Goal: Information Seeking & Learning: Learn about a topic

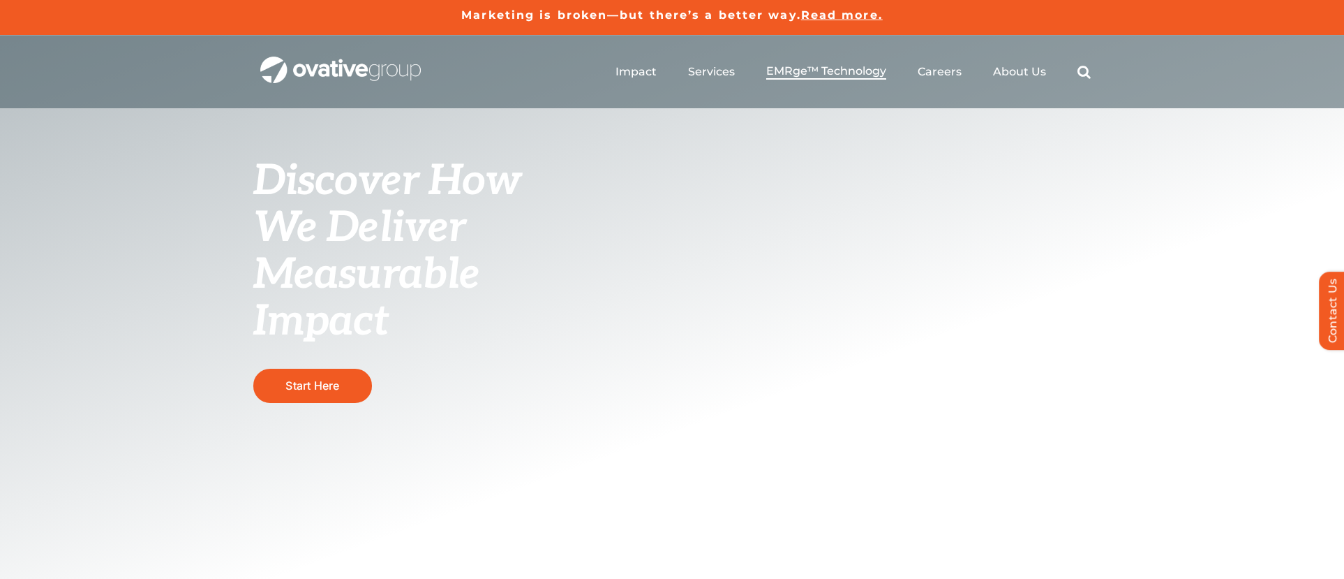
click at [850, 73] on span "EMRge™ Technology" at bounding box center [826, 71] width 120 height 14
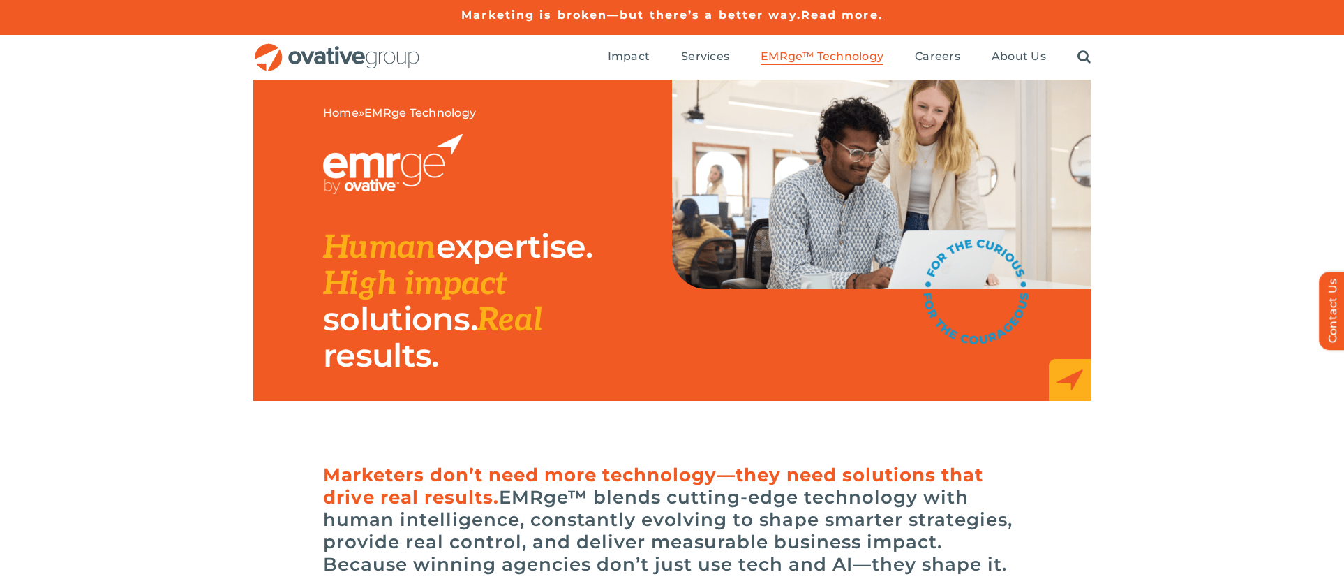
scroll to position [1, 0]
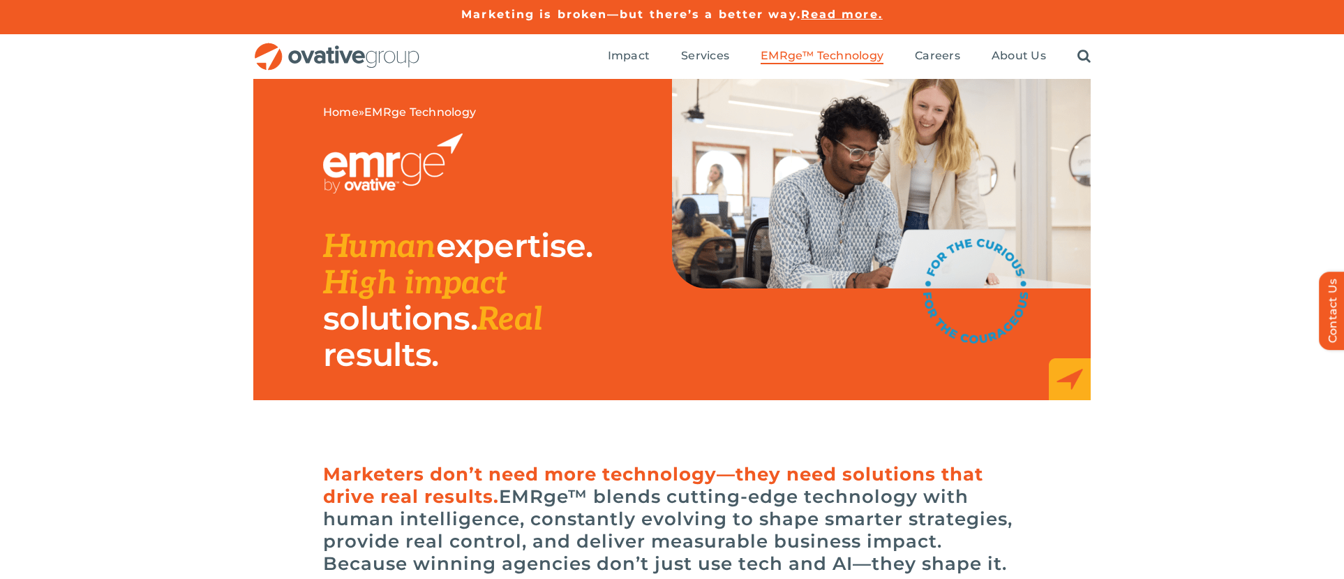
click at [386, 58] on img "OG_Full_horizontal_RGB" at bounding box center [337, 57] width 168 height 29
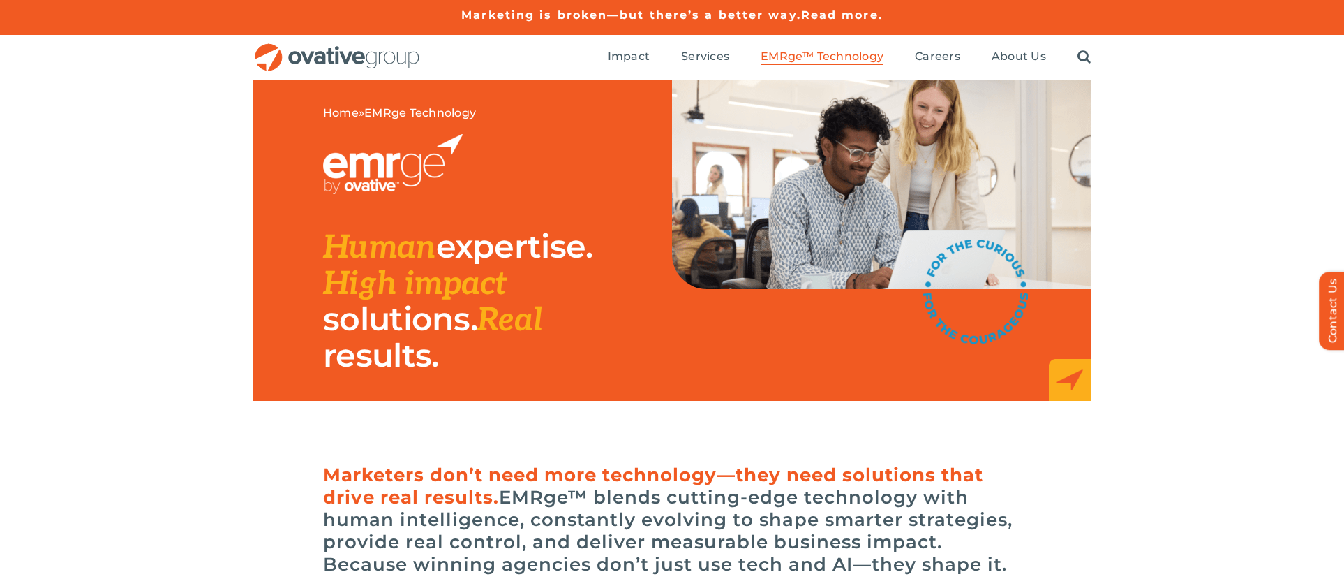
scroll to position [2, 0]
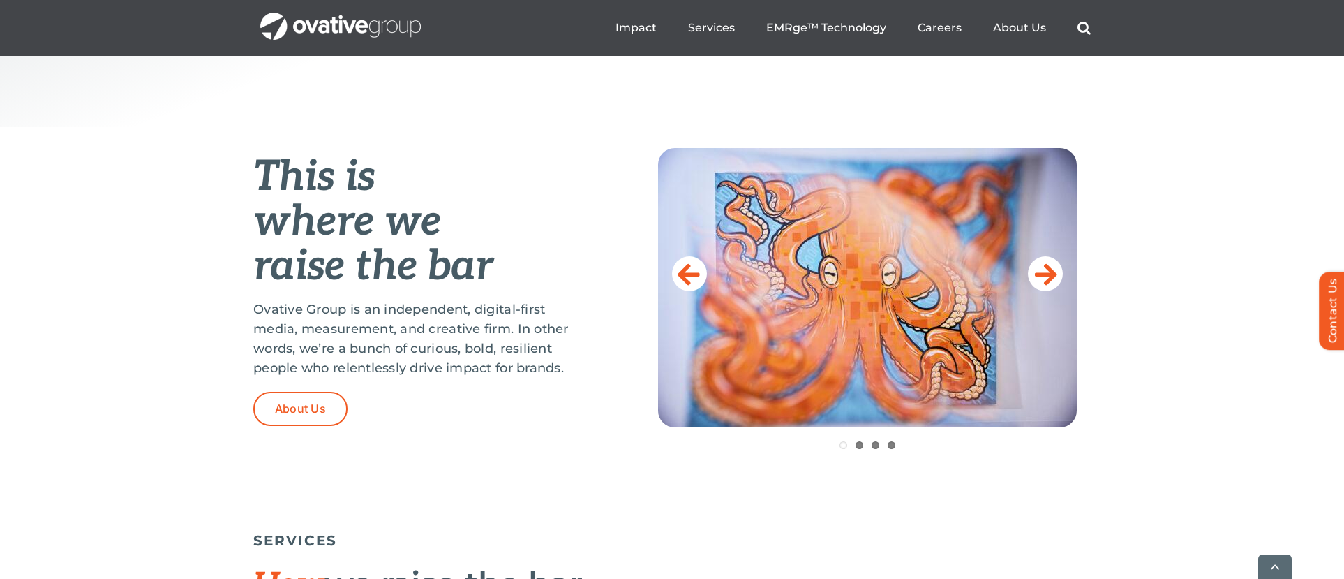
scroll to position [503, 0]
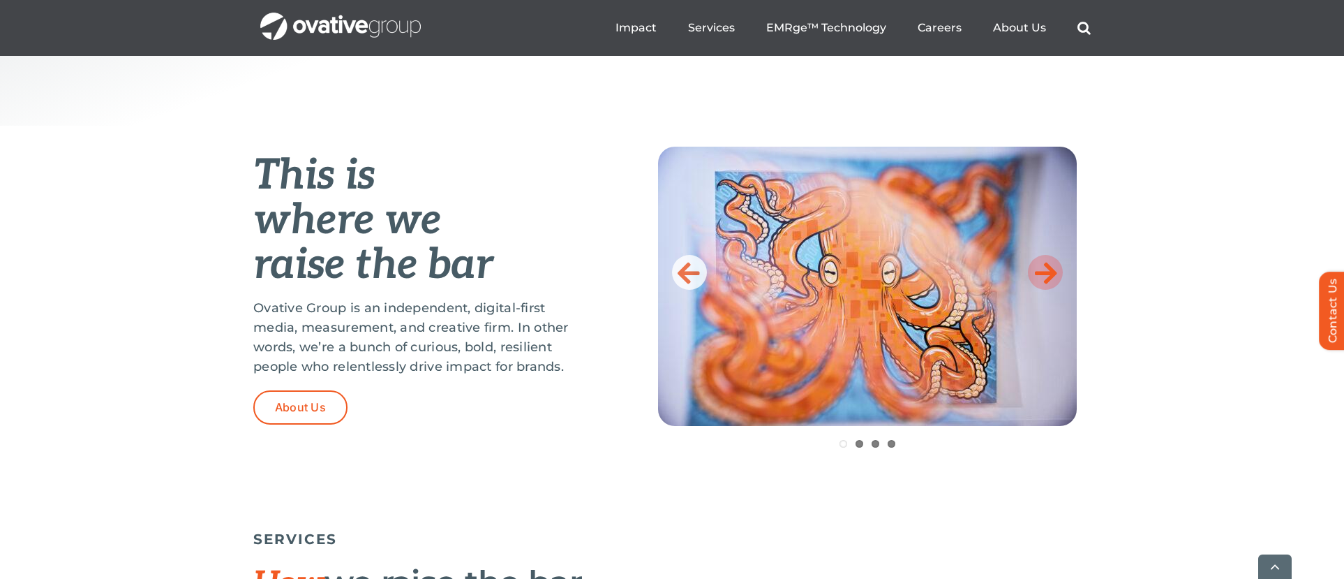
click at [1058, 275] on link at bounding box center [1045, 272] width 35 height 35
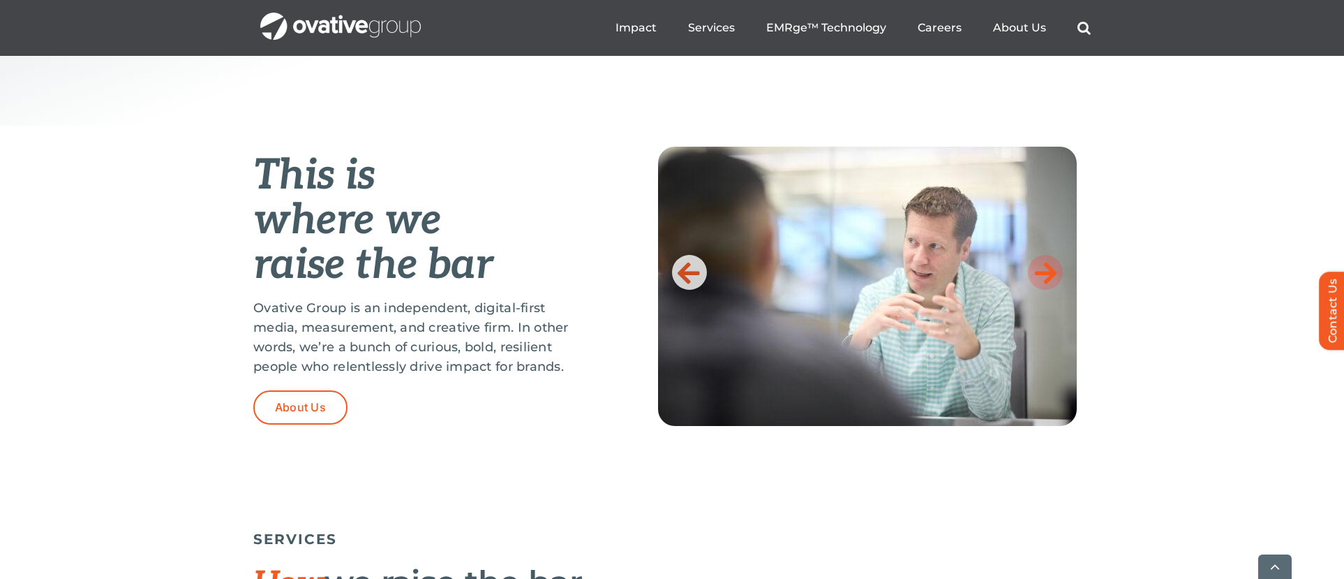
click at [1058, 275] on link at bounding box center [1045, 272] width 35 height 35
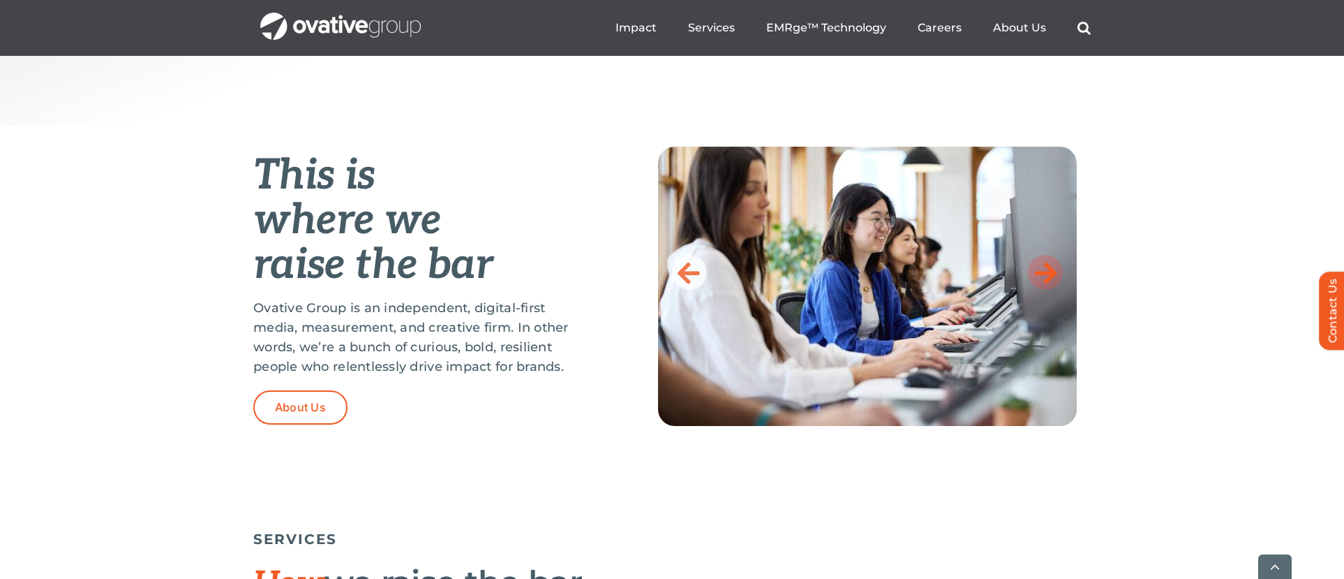
click at [1058, 275] on link at bounding box center [1045, 272] width 35 height 35
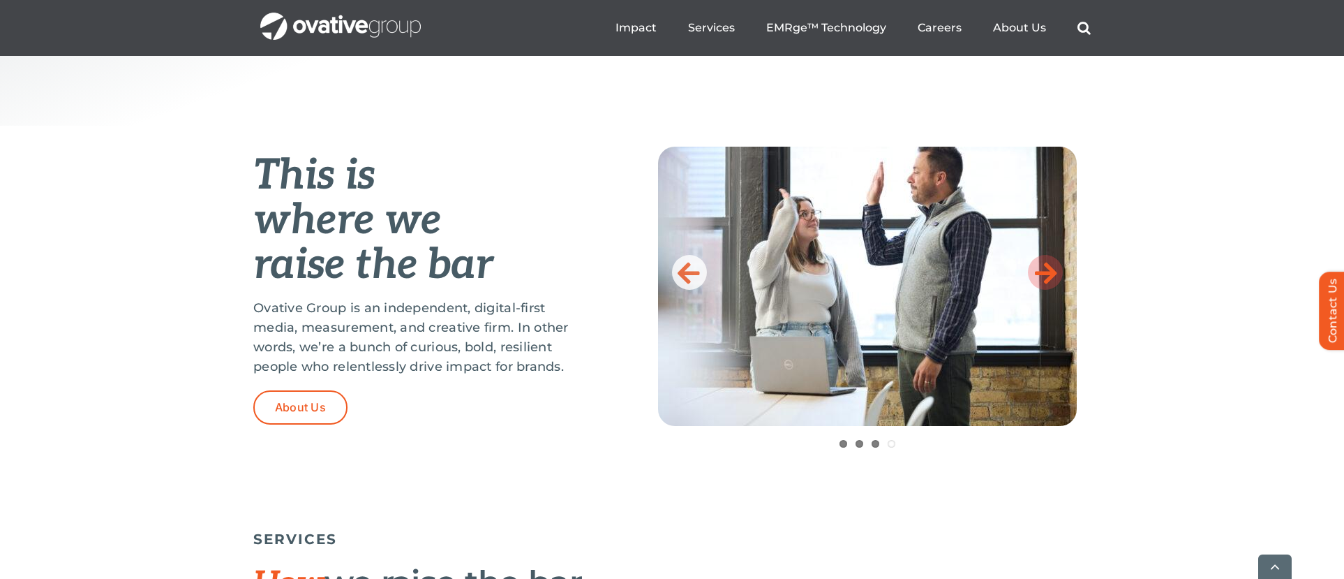
click at [1058, 275] on link at bounding box center [1045, 272] width 35 height 35
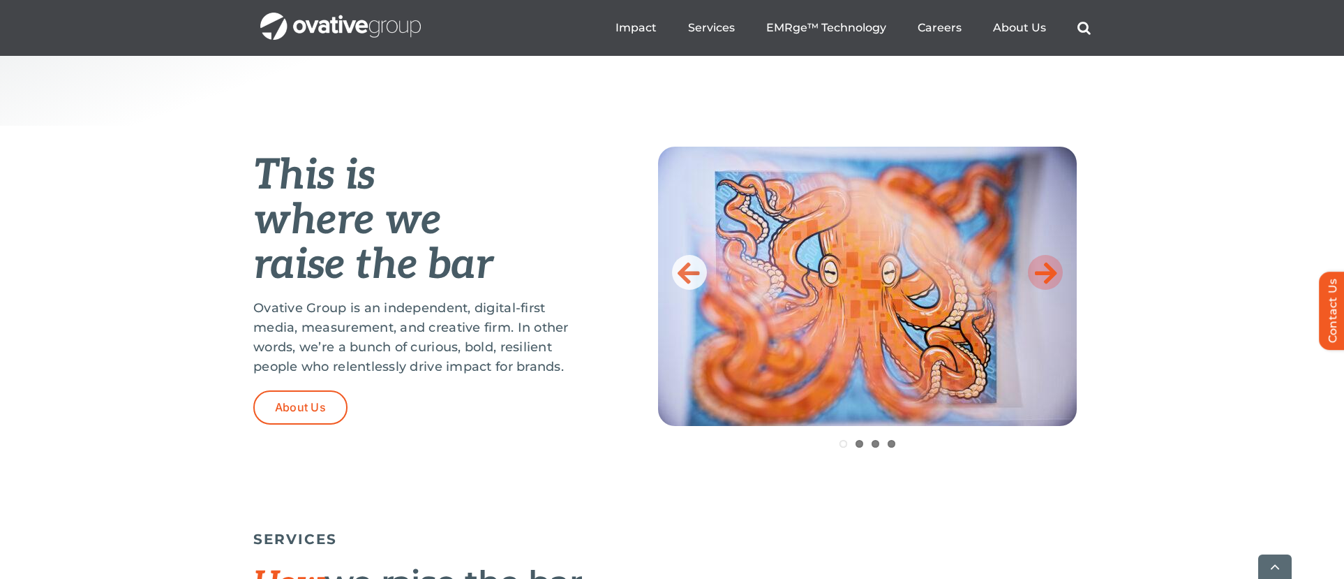
click at [1058, 275] on link at bounding box center [1045, 272] width 35 height 35
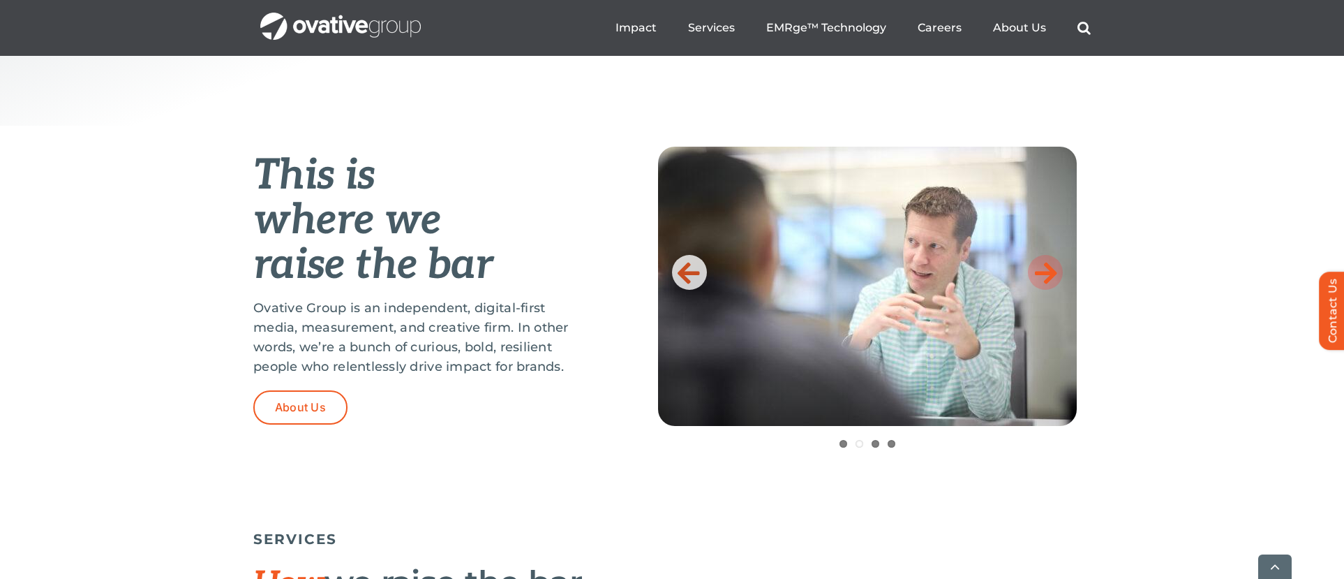
click at [1058, 275] on link at bounding box center [1045, 272] width 35 height 35
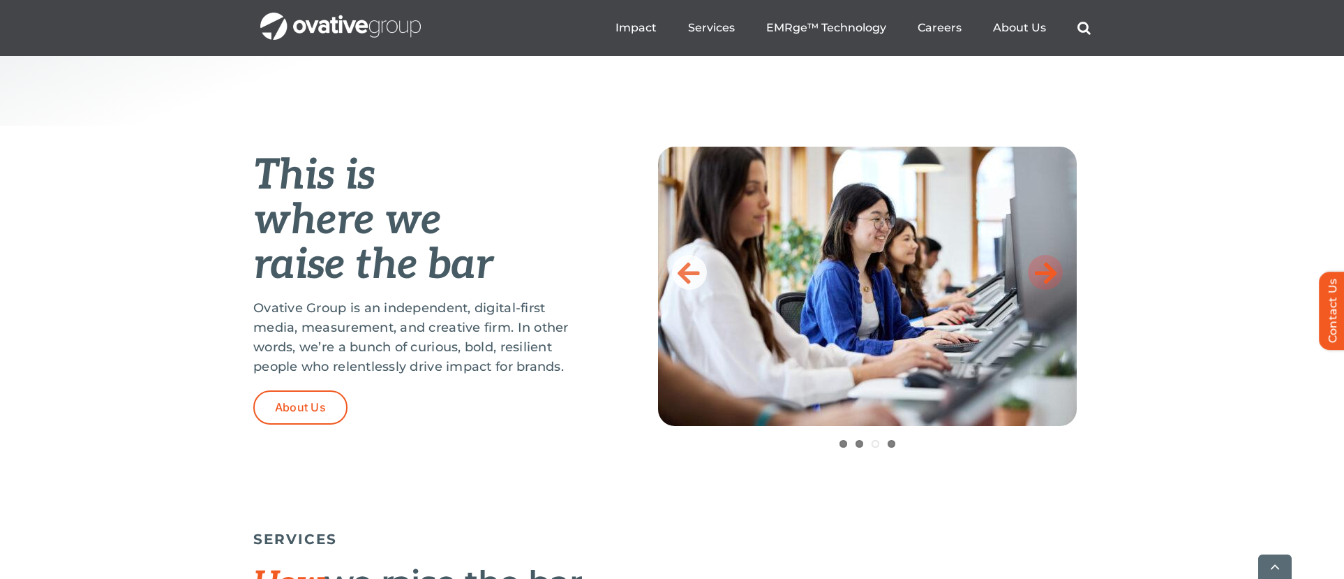
click at [1058, 275] on link at bounding box center [1045, 272] width 35 height 35
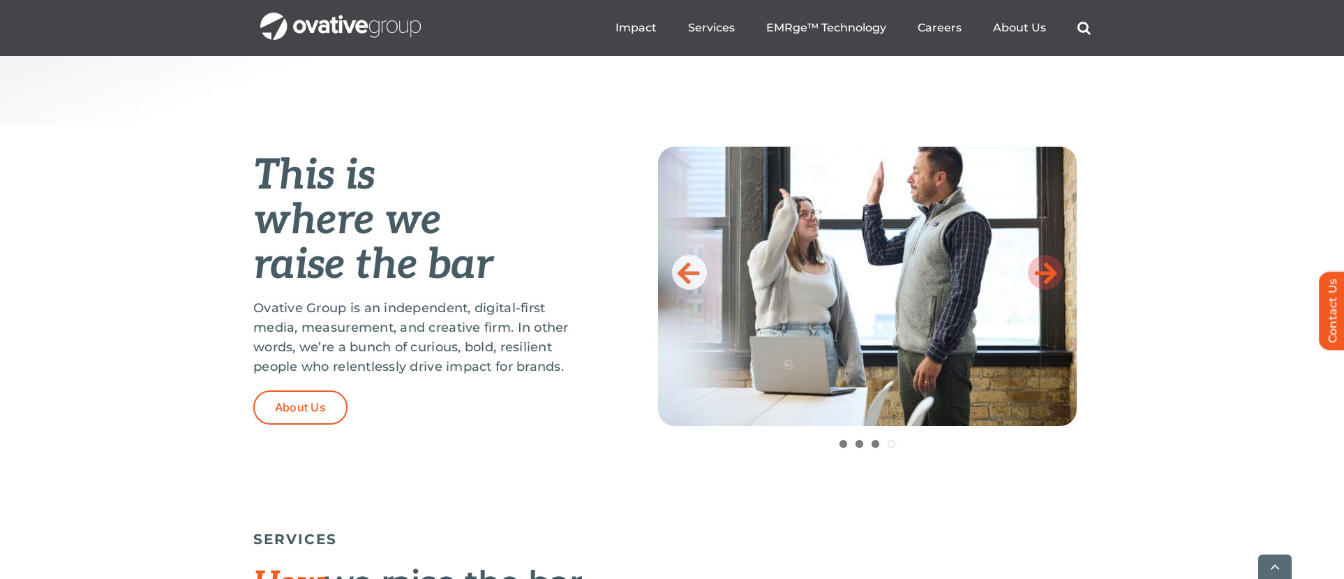
click at [1058, 275] on link at bounding box center [1045, 272] width 35 height 35
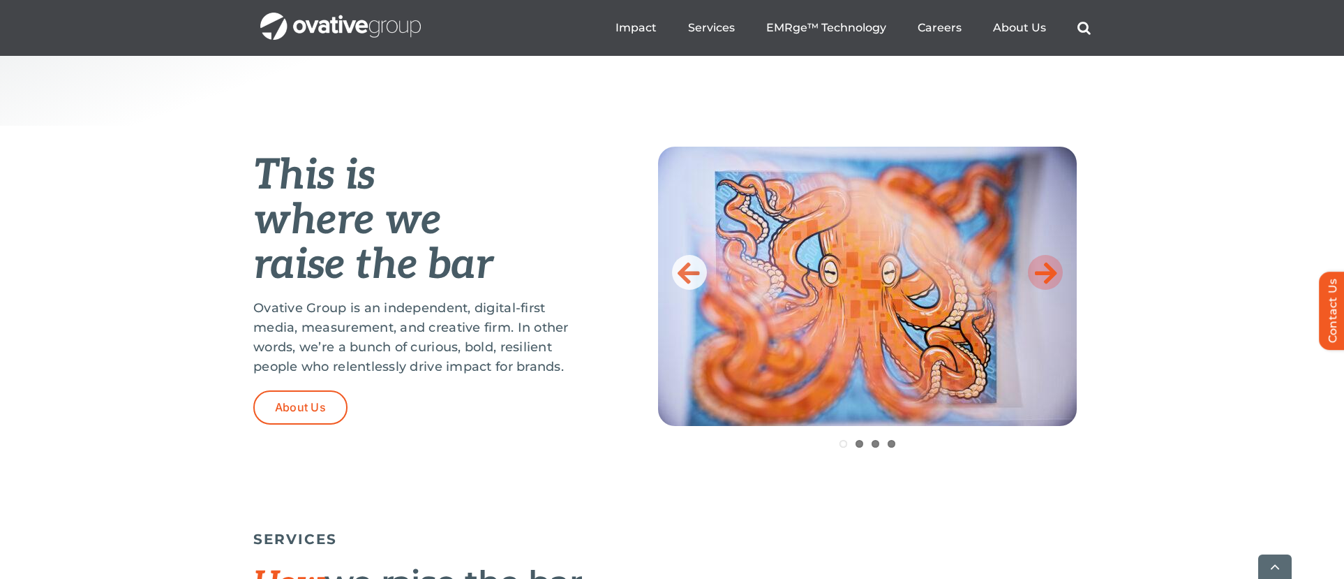
click at [1058, 275] on link at bounding box center [1045, 272] width 35 height 35
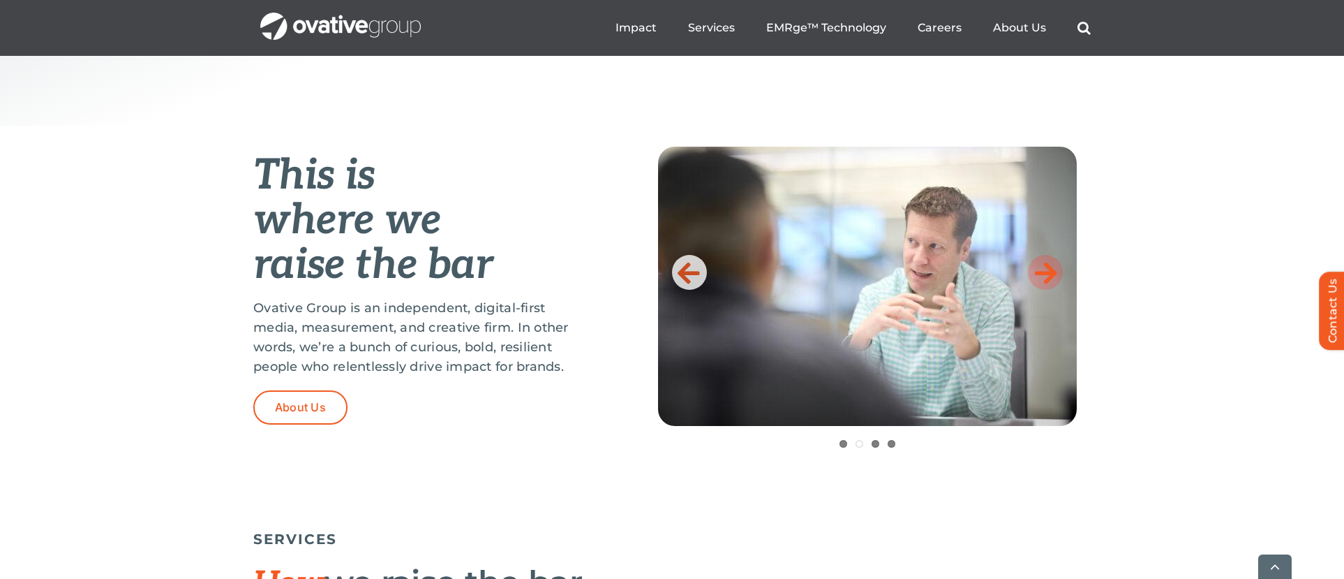
click at [1058, 275] on link at bounding box center [1045, 272] width 35 height 35
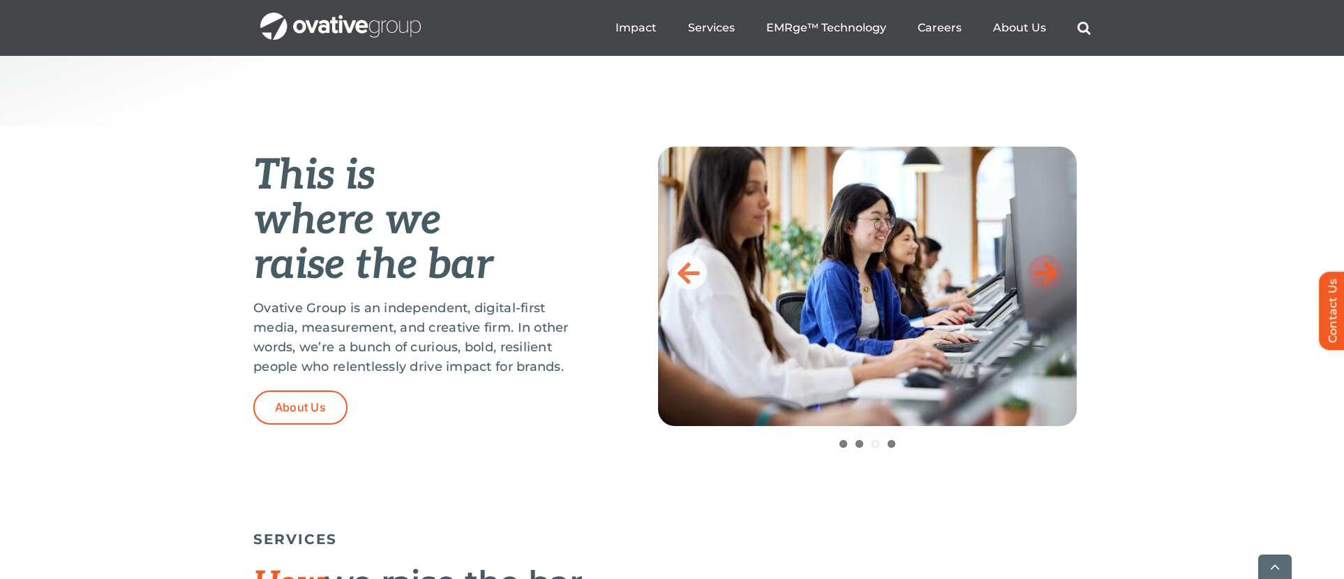
click at [1058, 275] on link at bounding box center [1045, 272] width 35 height 35
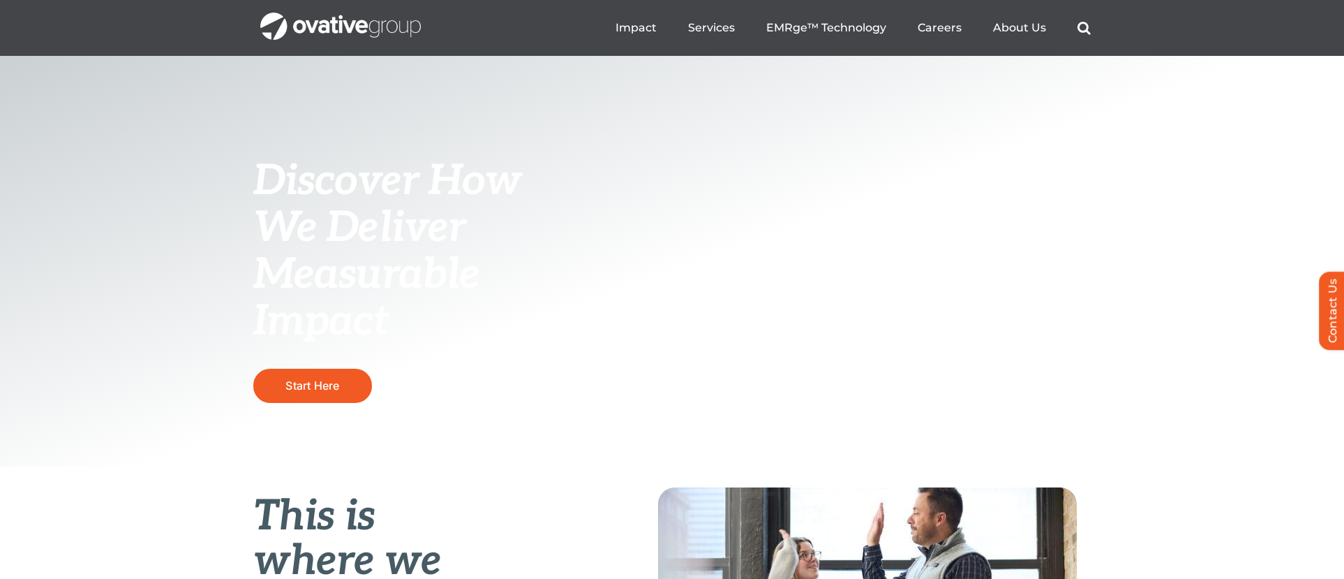
scroll to position [0, 0]
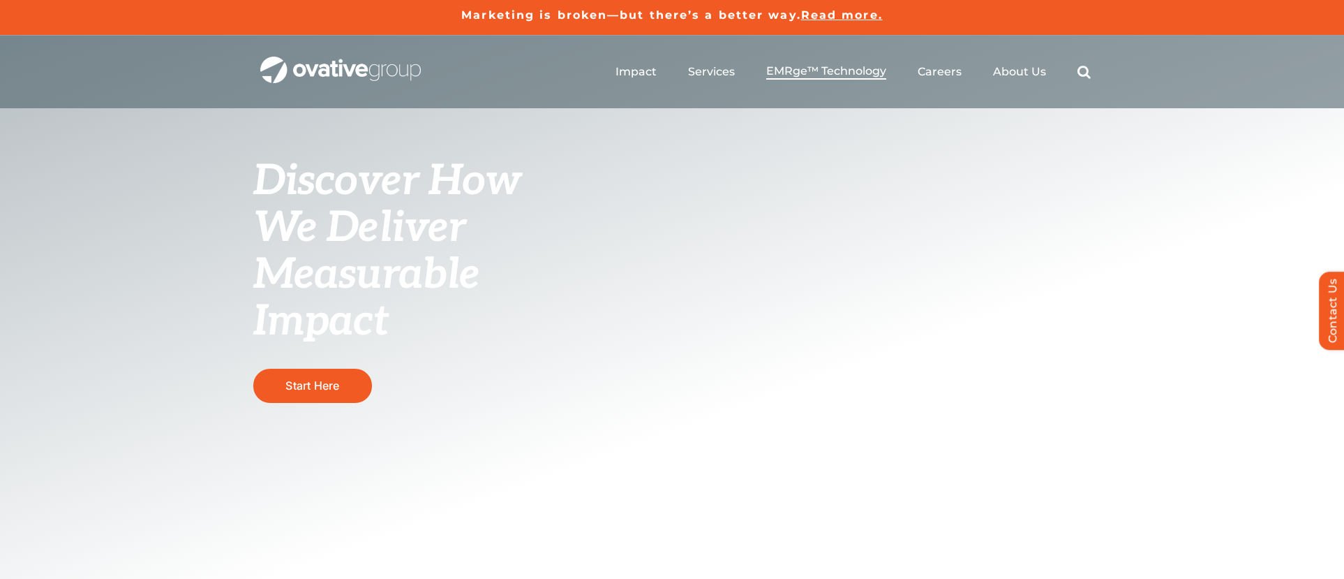
click at [831, 70] on span "EMRge™ Technology" at bounding box center [826, 71] width 120 height 14
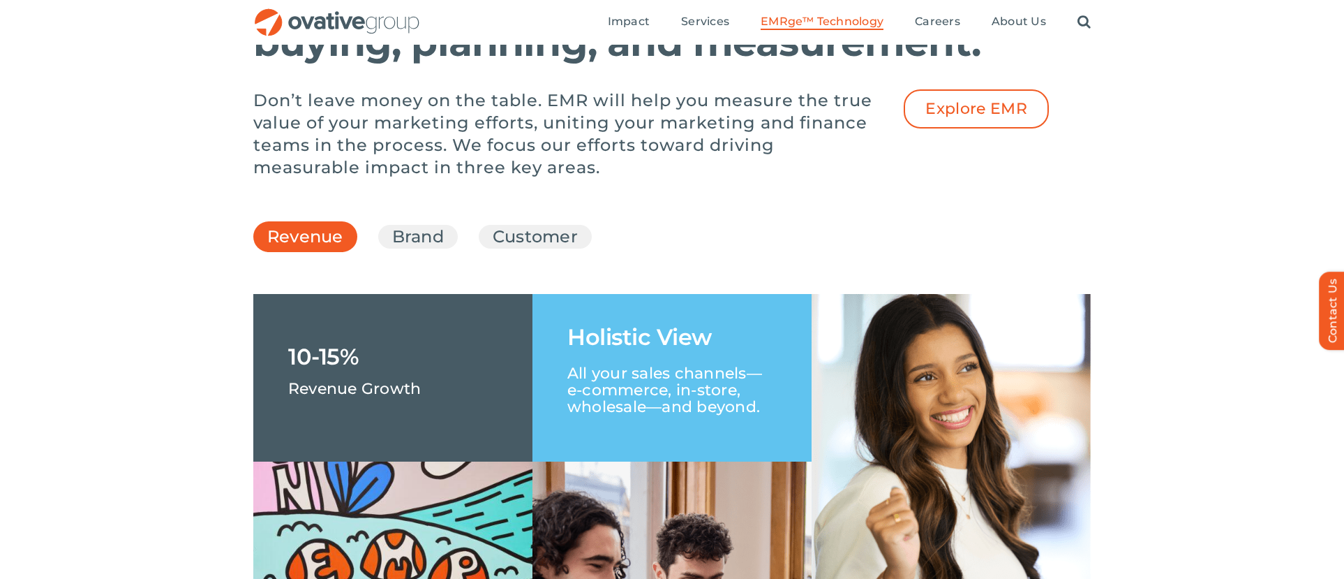
scroll to position [1802, 0]
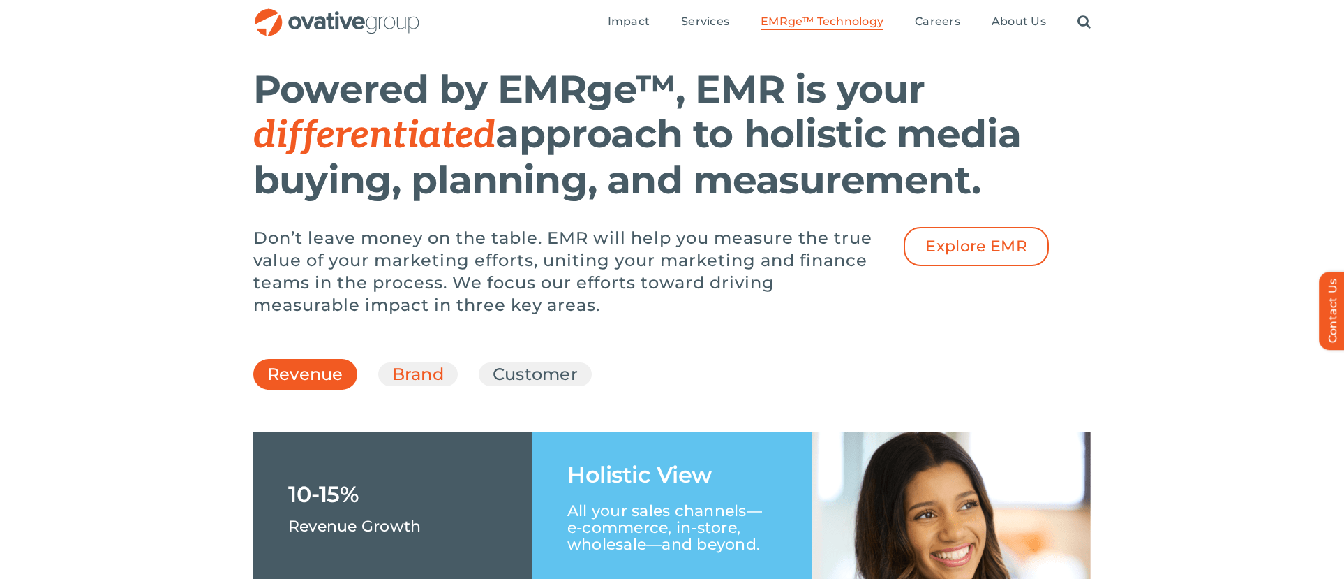
click at [406, 386] on link "Brand" at bounding box center [418, 374] width 52 height 24
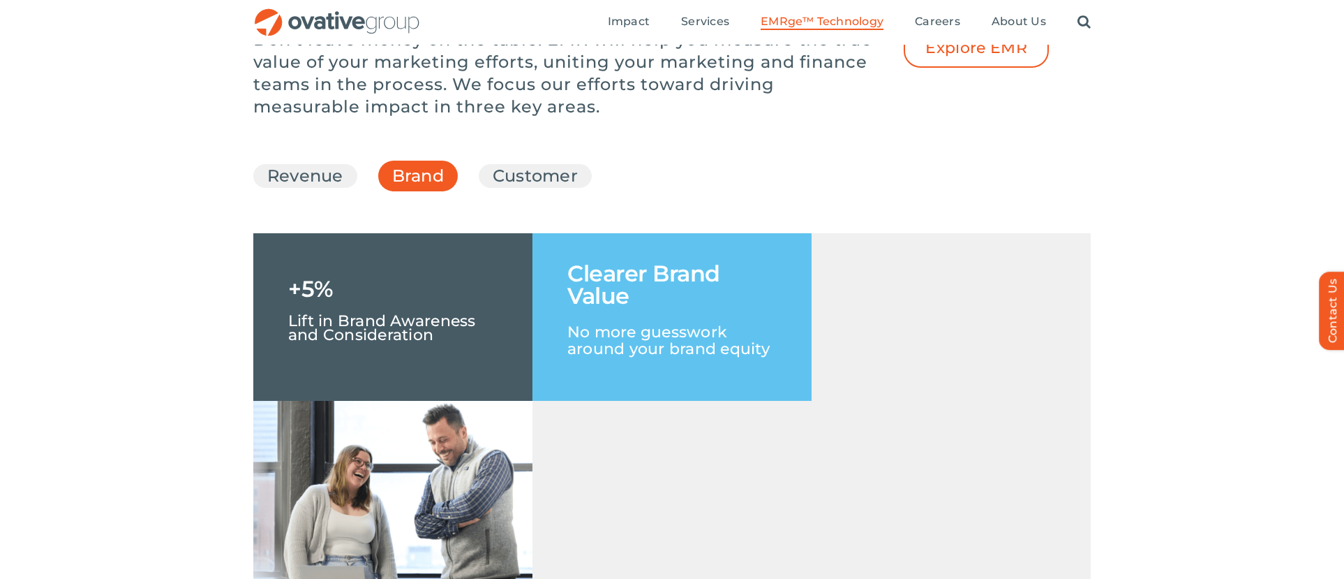
scroll to position [1995, 0]
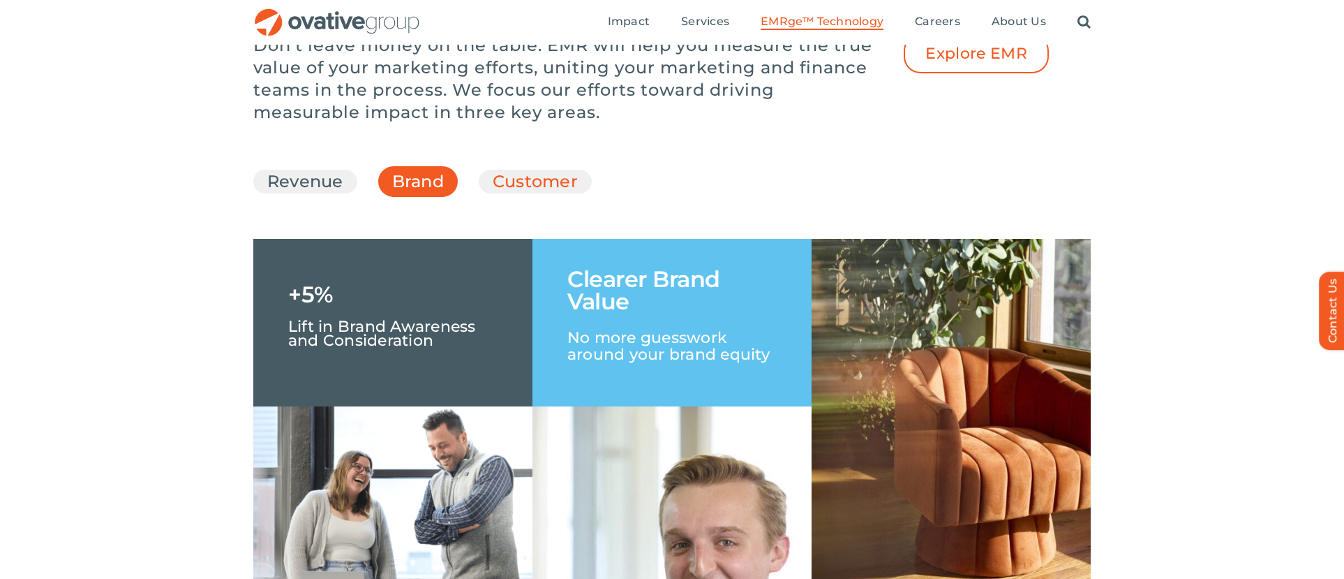
click at [498, 193] on link "Customer" at bounding box center [535, 182] width 85 height 24
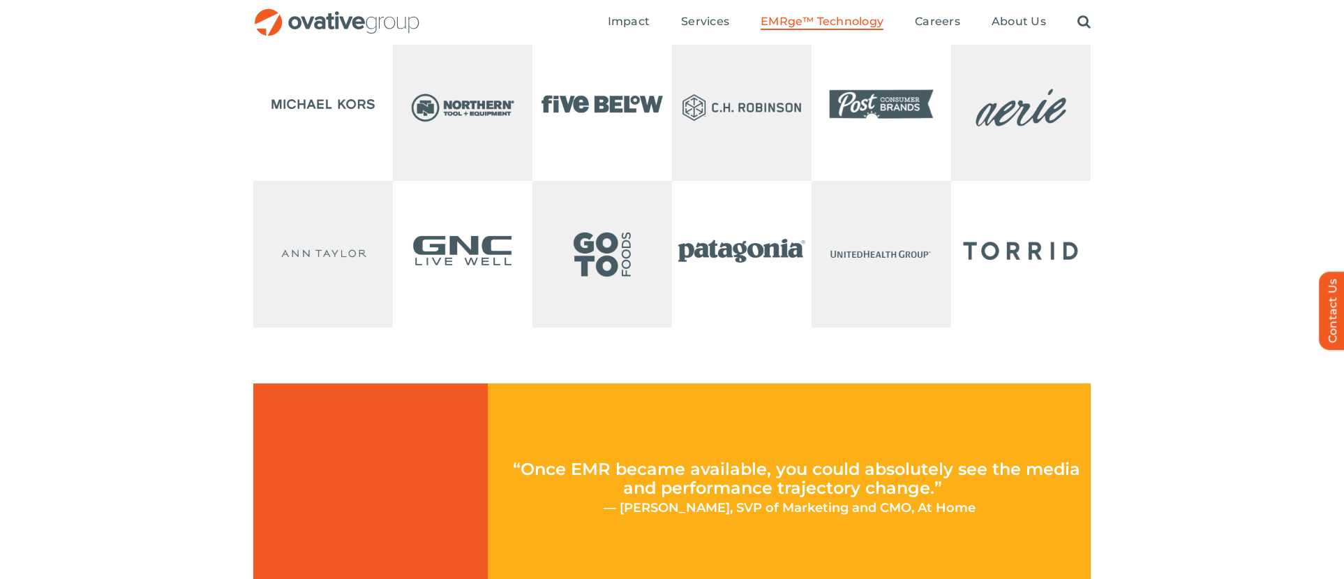
scroll to position [3164, 0]
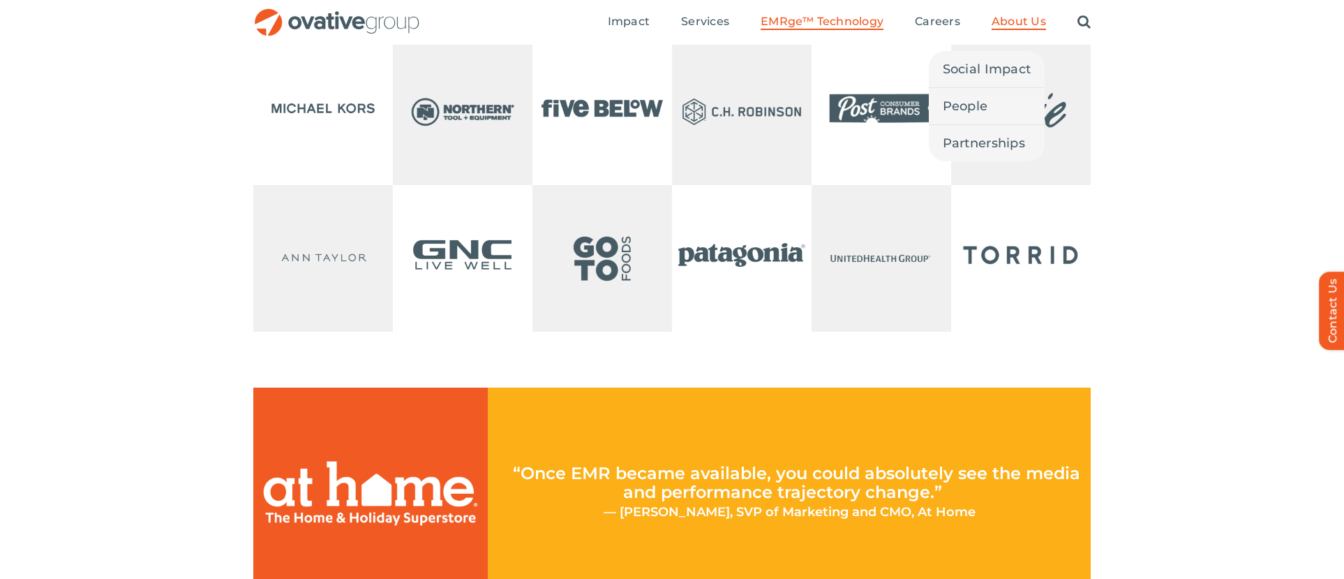
click at [1043, 22] on span "About Us" at bounding box center [1019, 22] width 54 height 14
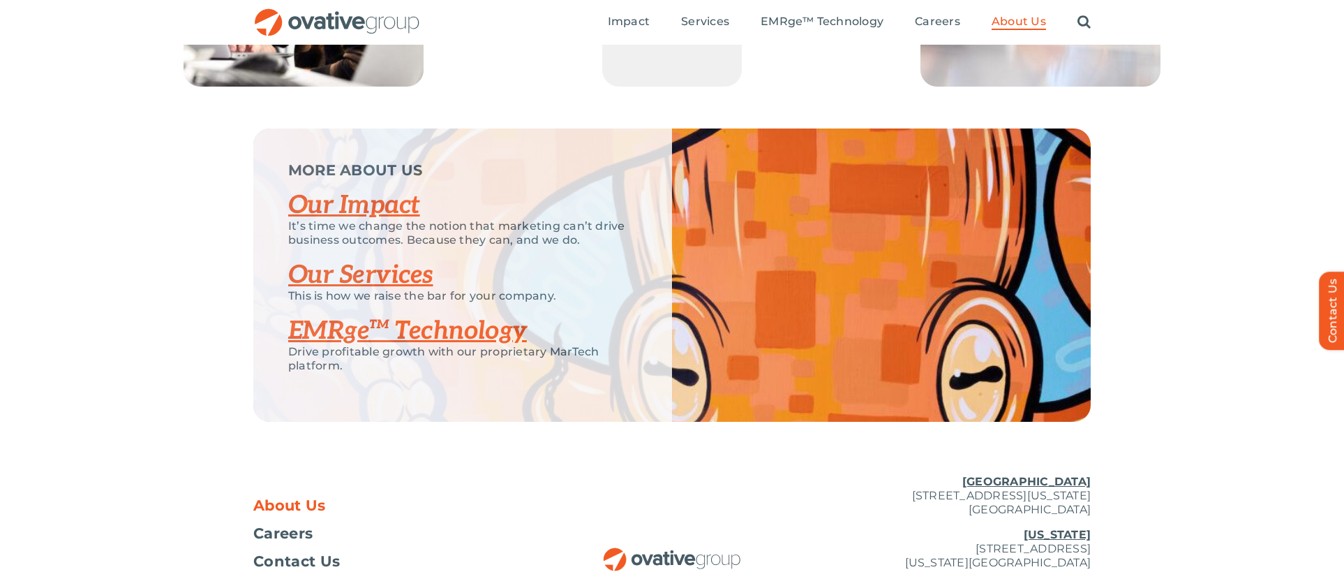
scroll to position [2795, 0]
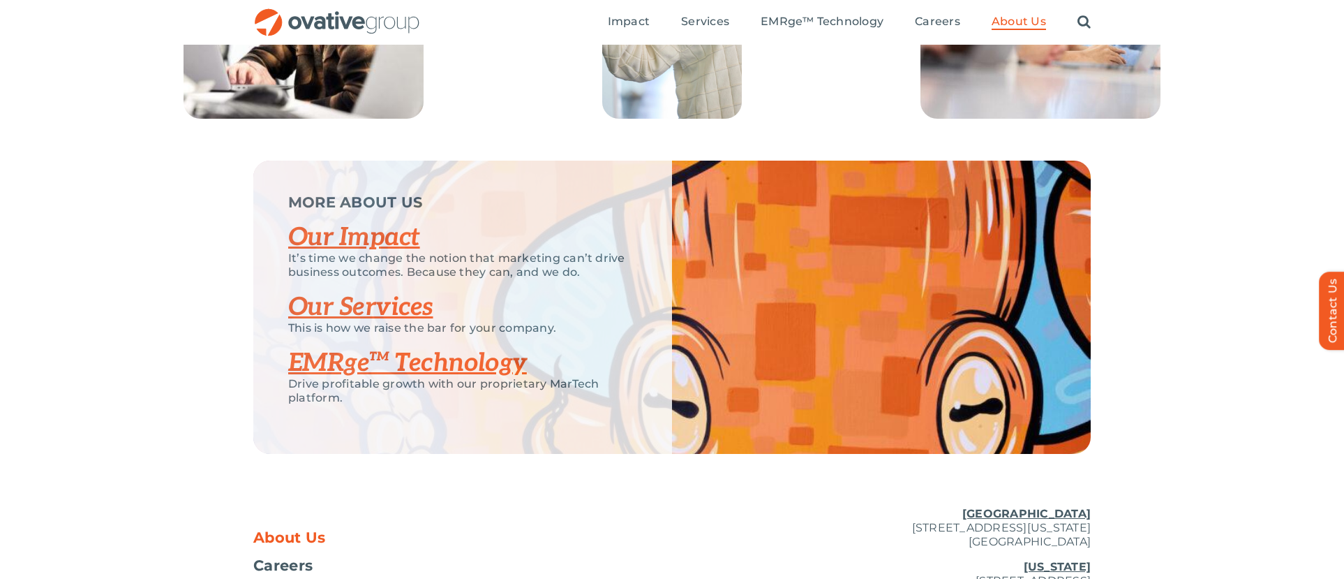
click at [326, 378] on link "EMRge™ Technology" at bounding box center [407, 363] width 239 height 31
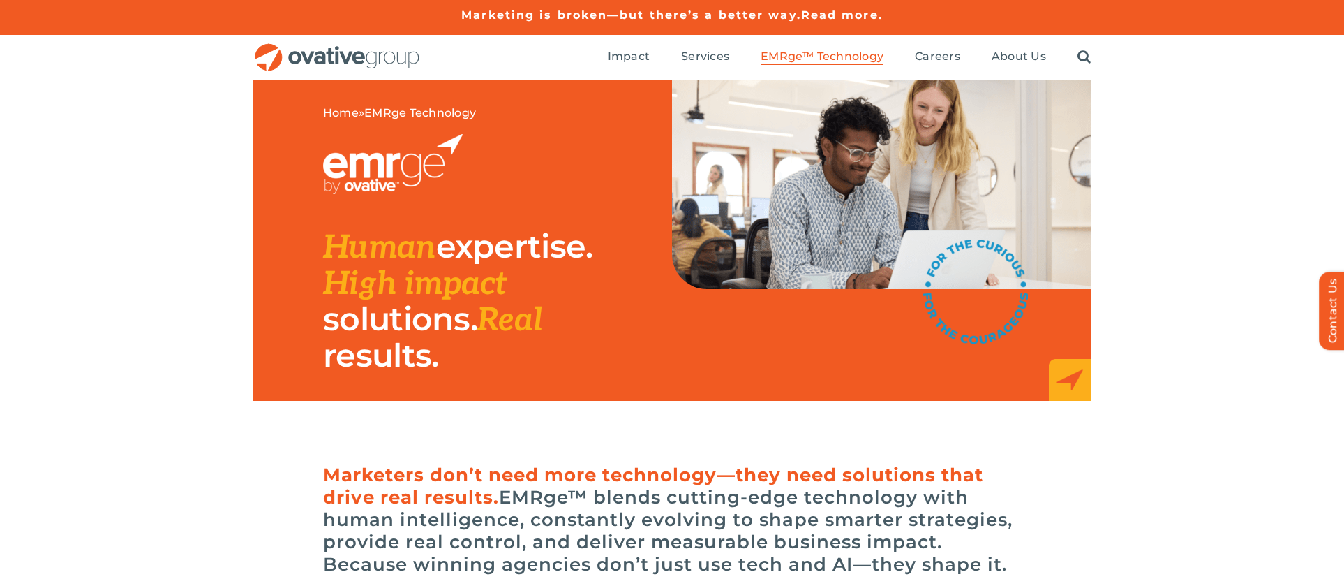
click at [348, 59] on img "OG_Full_horizontal_RGB" at bounding box center [337, 57] width 168 height 29
